Goal: Information Seeking & Learning: Learn about a topic

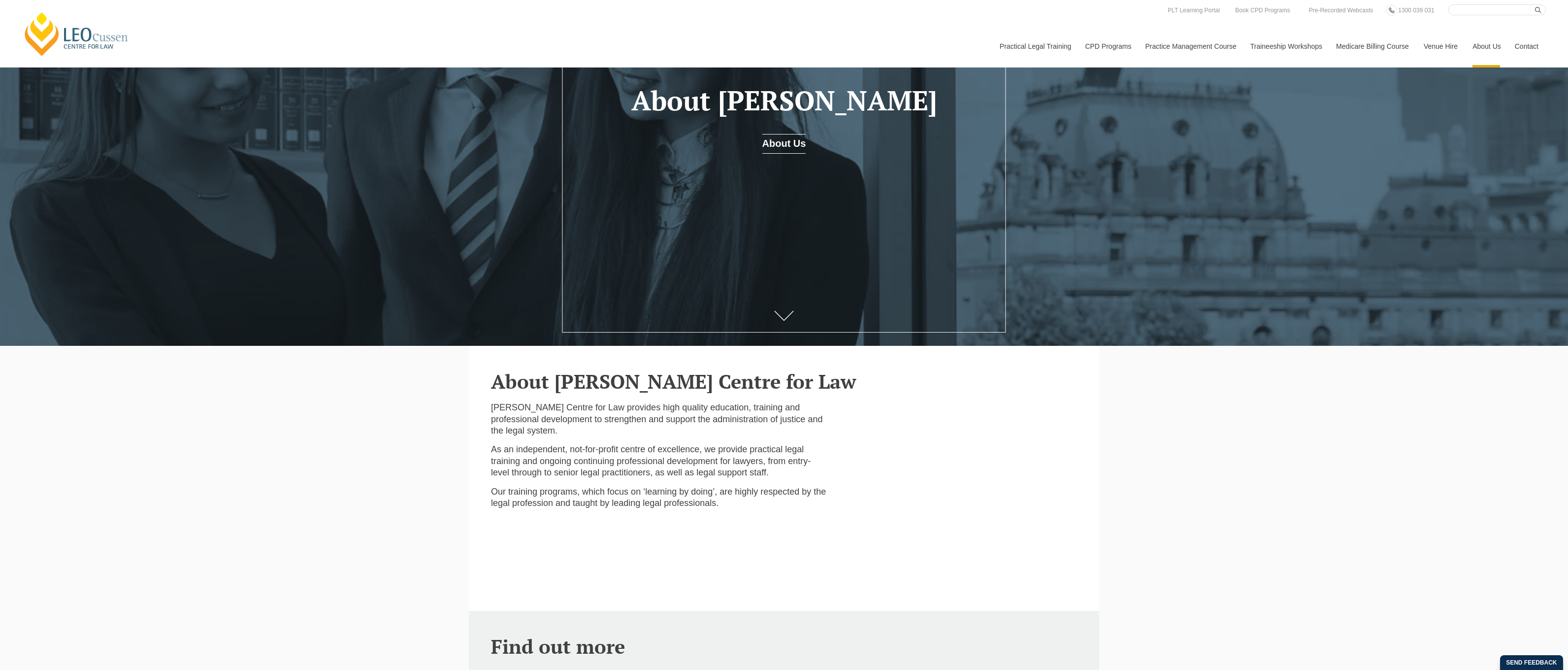
drag, startPoint x: 1112, startPoint y: 402, endPoint x: 1106, endPoint y: 402, distance: 6.0
drag, startPoint x: 1008, startPoint y: 404, endPoint x: 993, endPoint y: 436, distance: 35.3
click at [1004, 411] on div "Leo Cussen Centre for Law provides high quality education, training and profess…" at bounding box center [784, 506] width 601 height 209
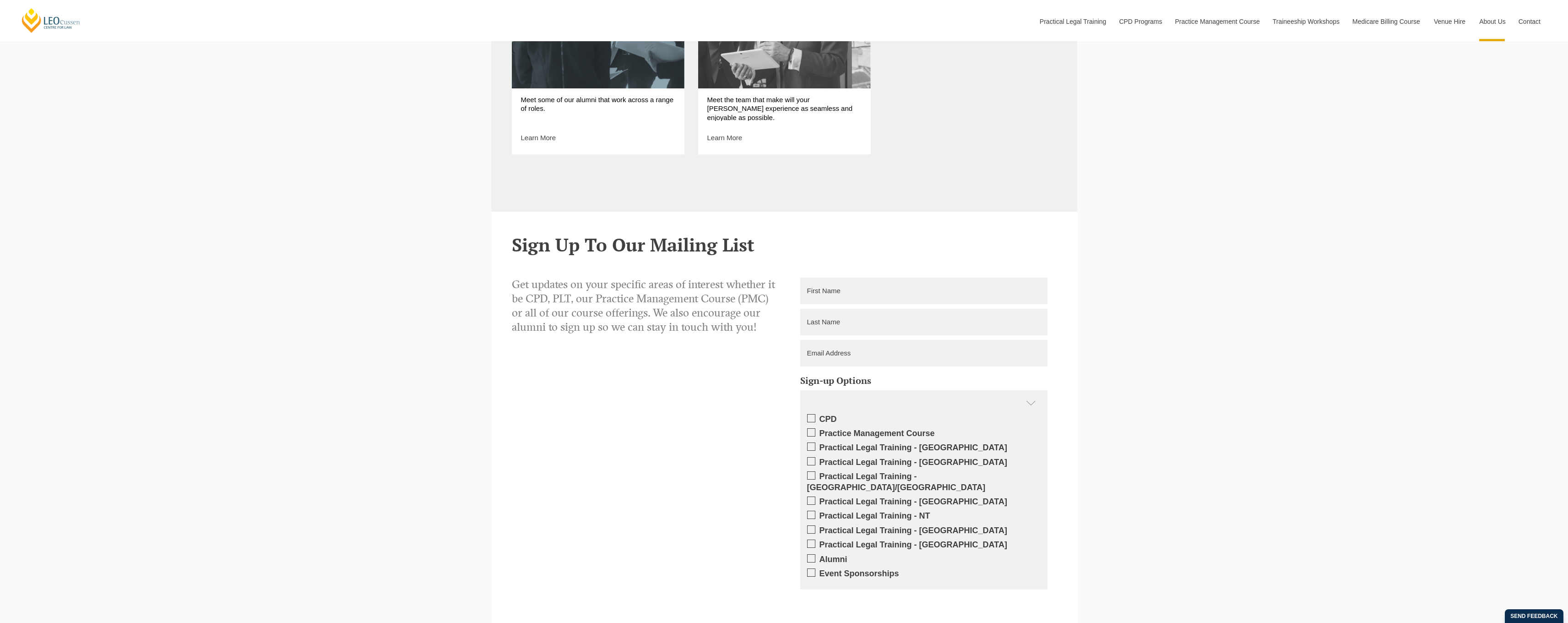
scroll to position [1142, 0]
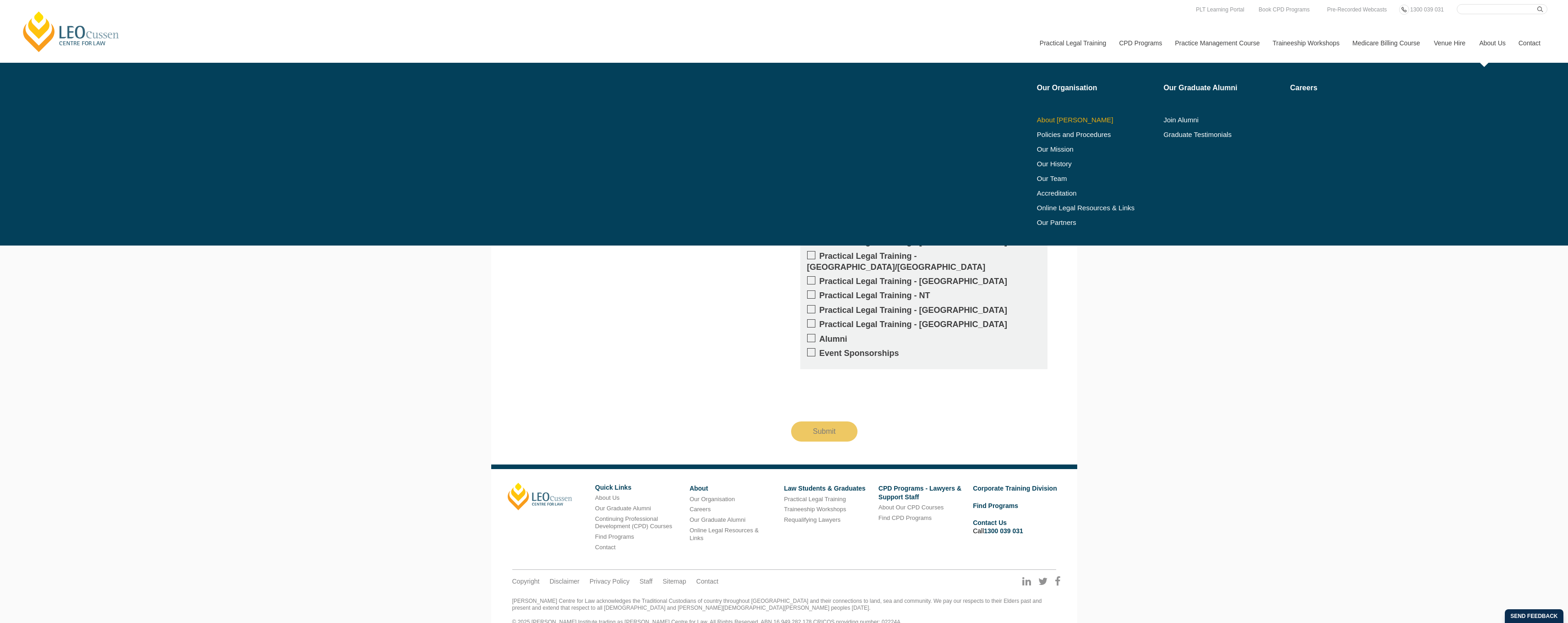
click at [1067, 122] on link "About [PERSON_NAME]" at bounding box center [1097, 120] width 121 height 7
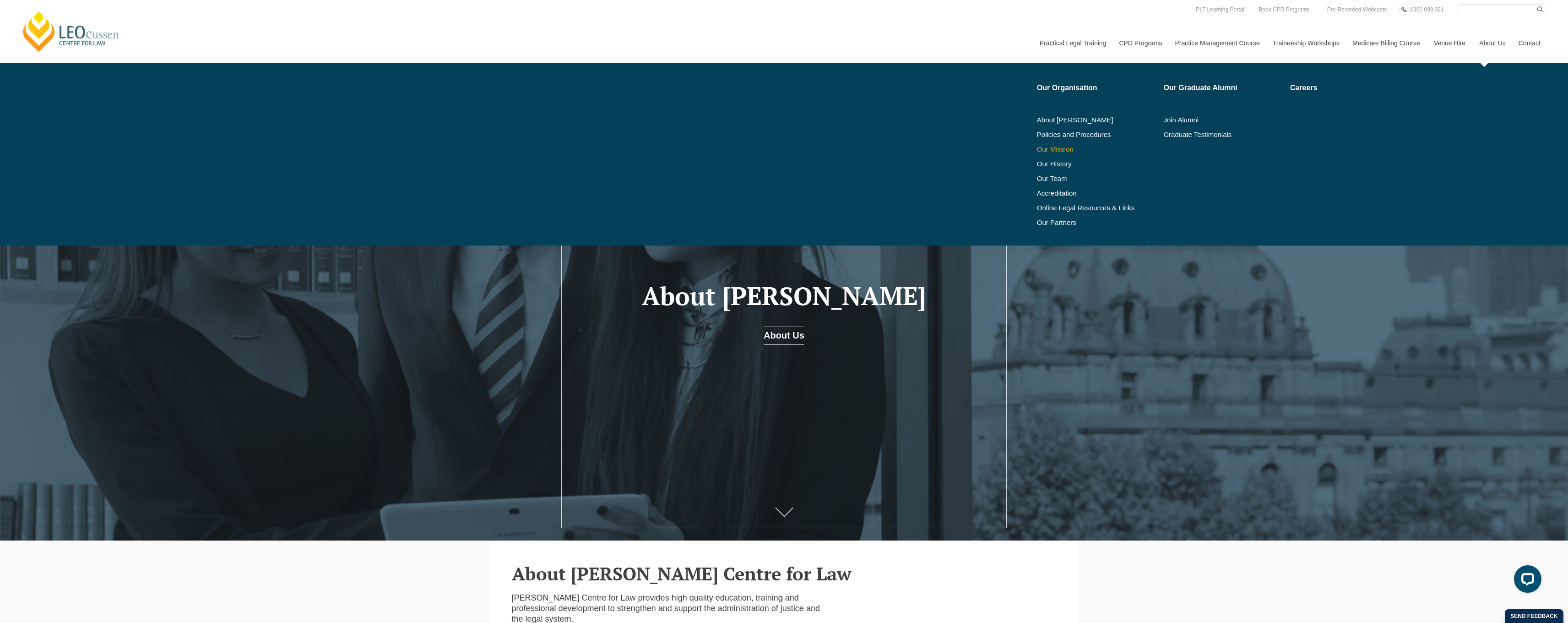
click at [1055, 152] on link "Our Mission" at bounding box center [1086, 149] width 97 height 7
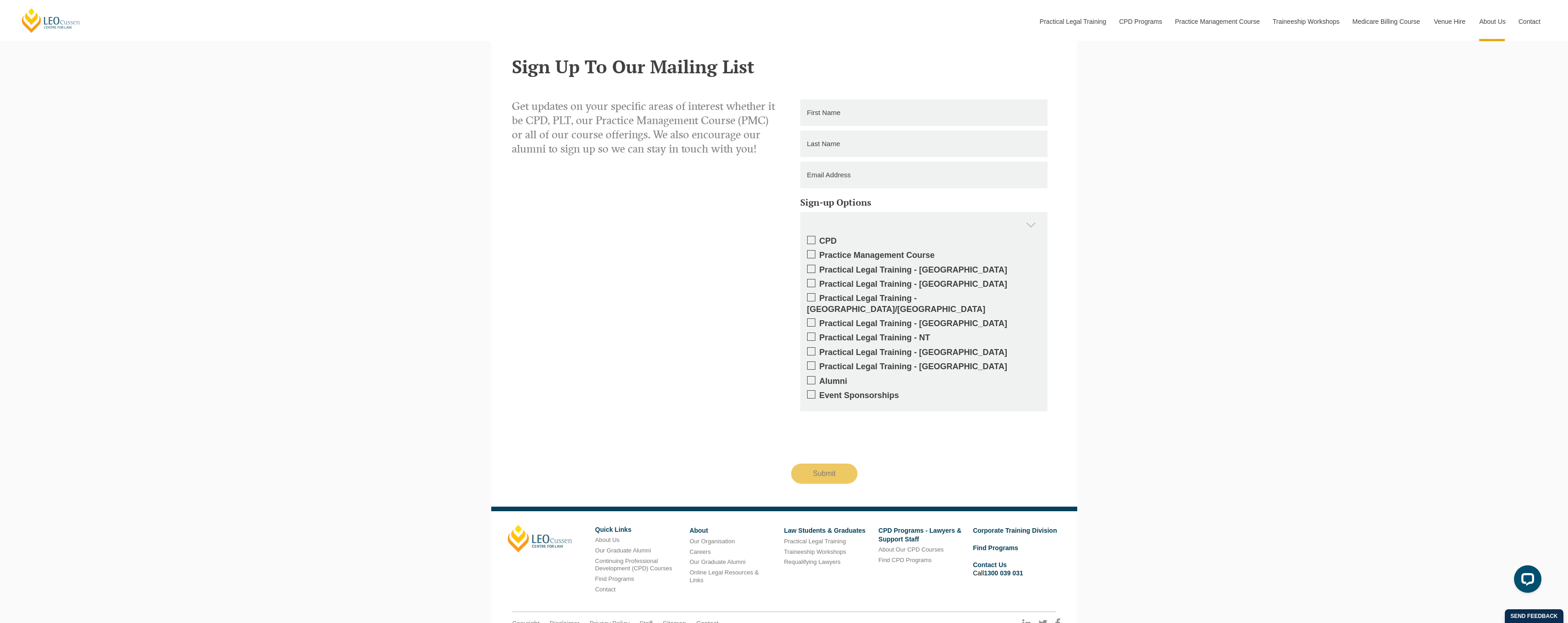
scroll to position [1206, 0]
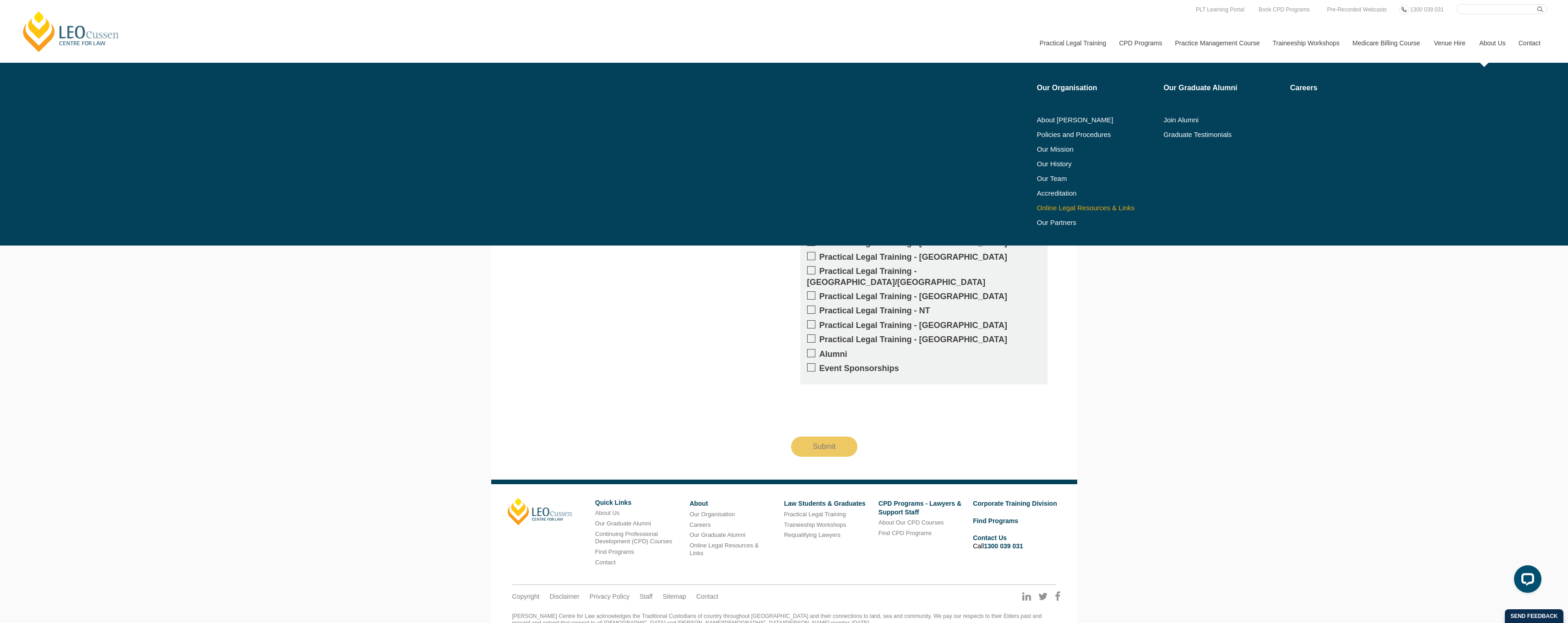
click at [1070, 208] on link "Online Legal Resources & Links" at bounding box center [1097, 208] width 121 height 7
